Goal: Transaction & Acquisition: Purchase product/service

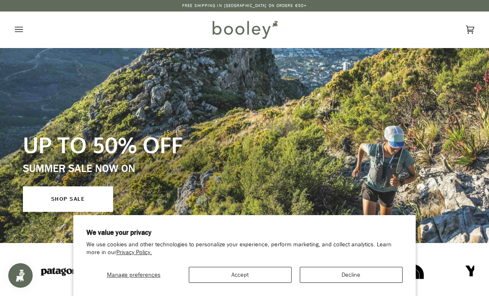
click at [376, 272] on button "Decline" at bounding box center [351, 274] width 103 height 16
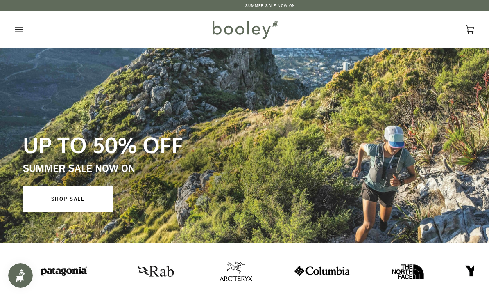
click at [133, 270] on img at bounding box center [155, 270] width 45 height 23
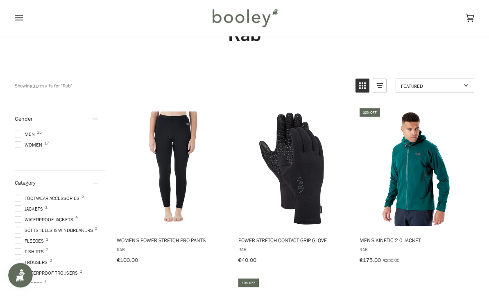
scroll to position [39, 0]
click at [17, 133] on span at bounding box center [18, 134] width 7 height 7
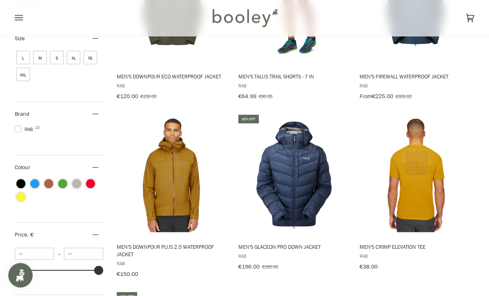
scroll to position [373, 0]
click at [305, 189] on img "Men's Glaceon Pro Down Jacket" at bounding box center [294, 174] width 114 height 114
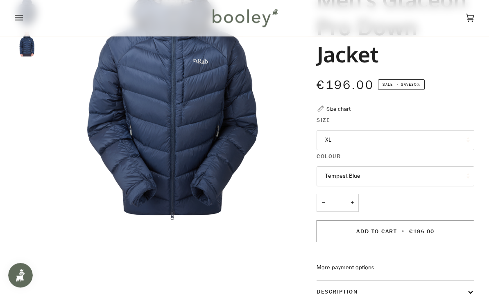
click at [410, 134] on button "XL" at bounding box center [396, 140] width 158 height 20
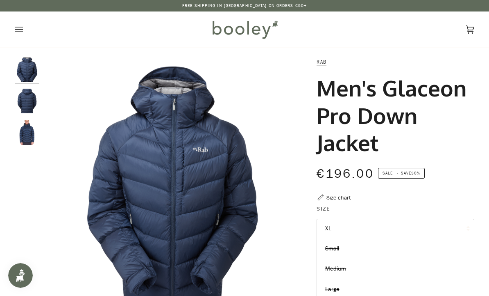
click at [25, 132] on img "Rab Men's Glaceon Pro Down Jacket Tempest Blue - Booley Galway" at bounding box center [27, 132] width 25 height 25
